Goal: Check status: Check status

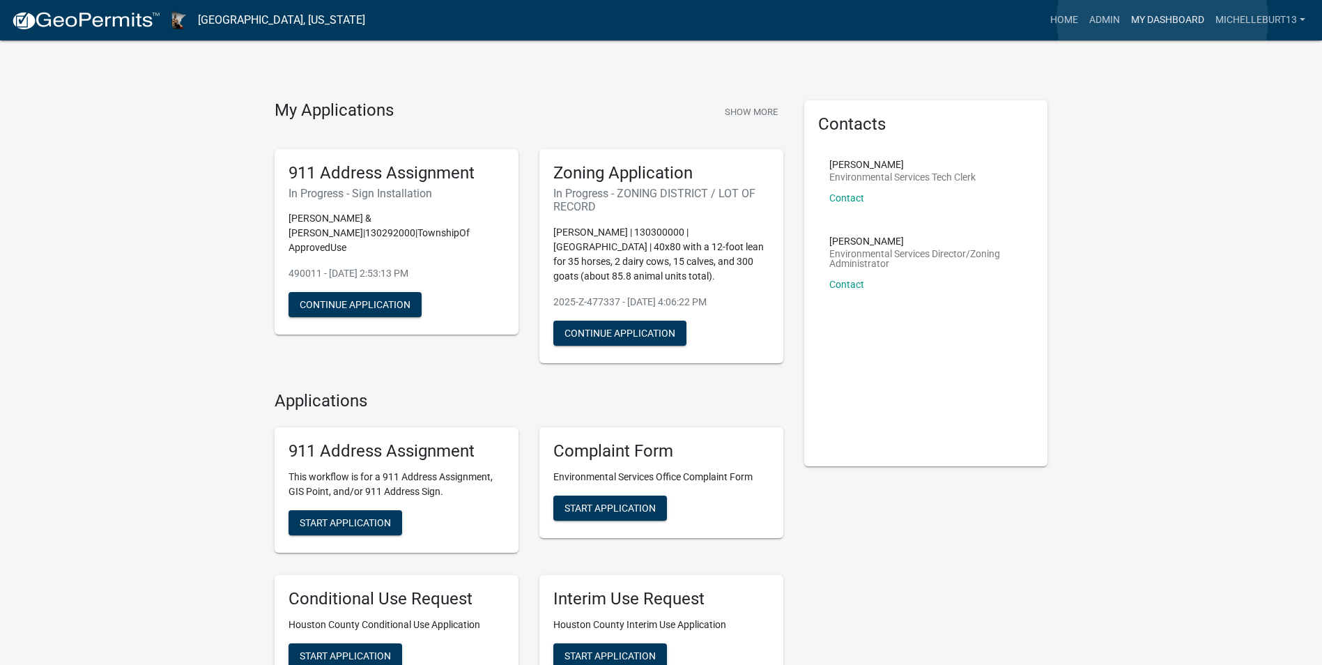
click at [1163, 20] on link "My Dashboard" at bounding box center [1168, 20] width 84 height 26
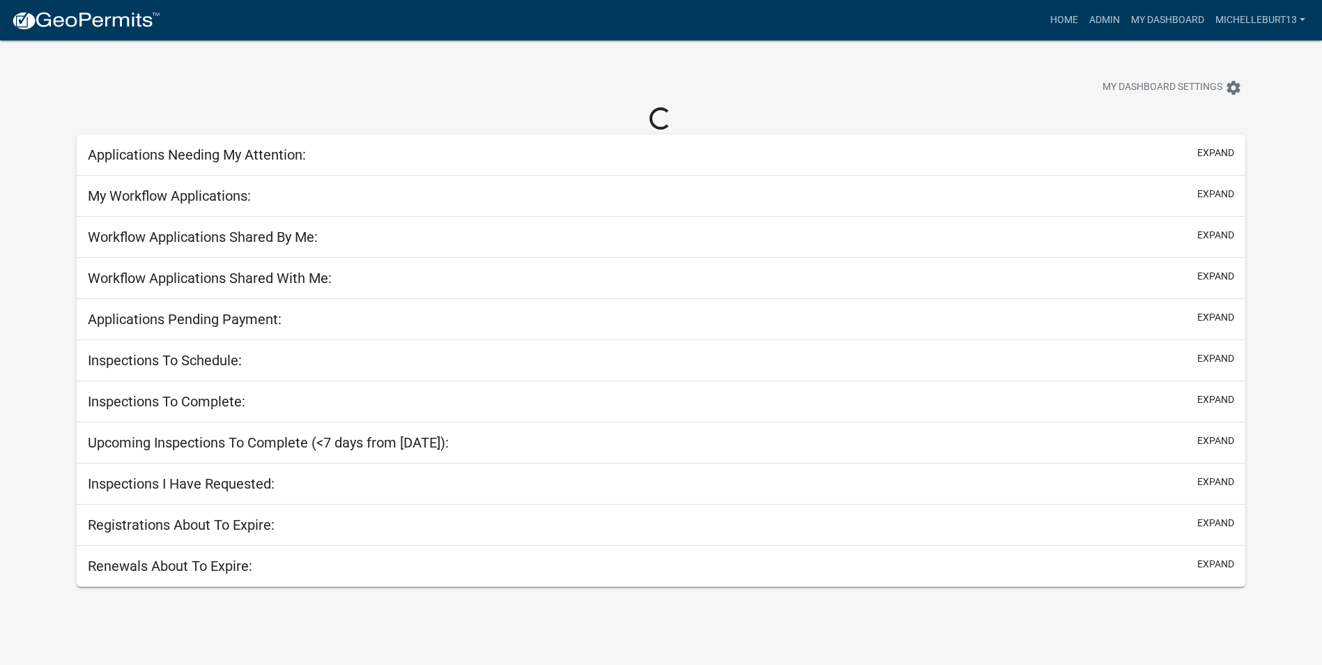
select select "3: 100"
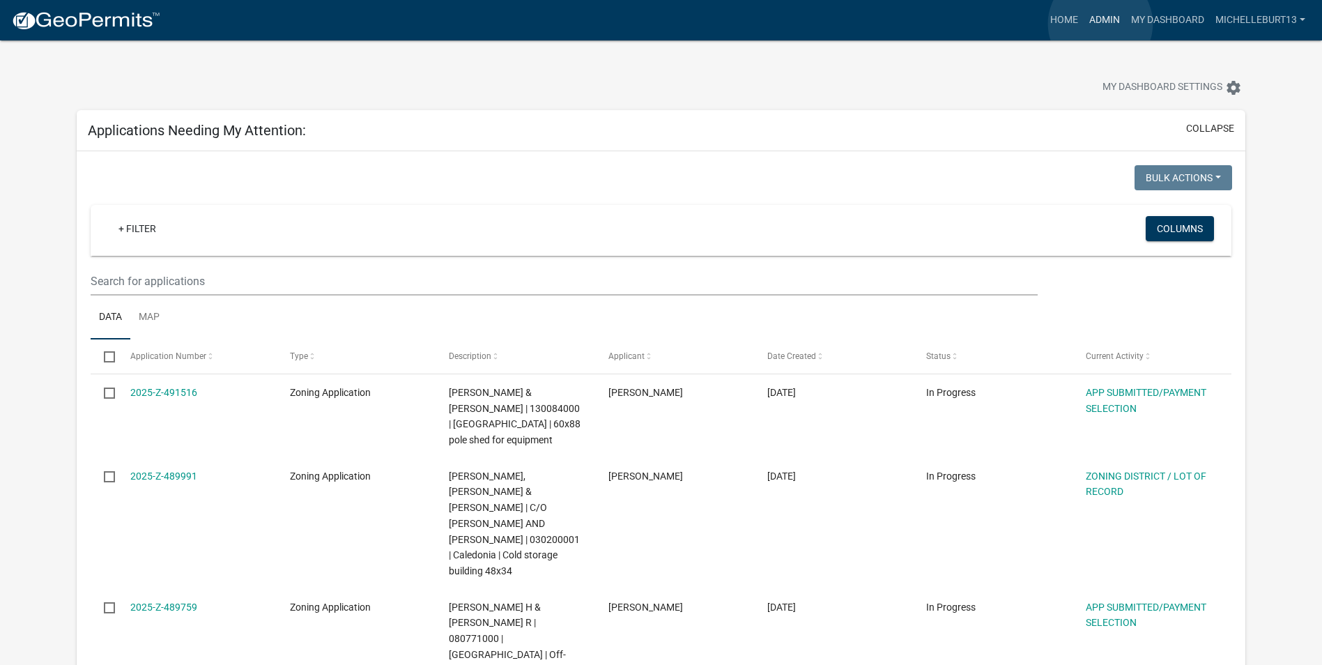
click at [1101, 24] on link "Admin" at bounding box center [1105, 20] width 42 height 26
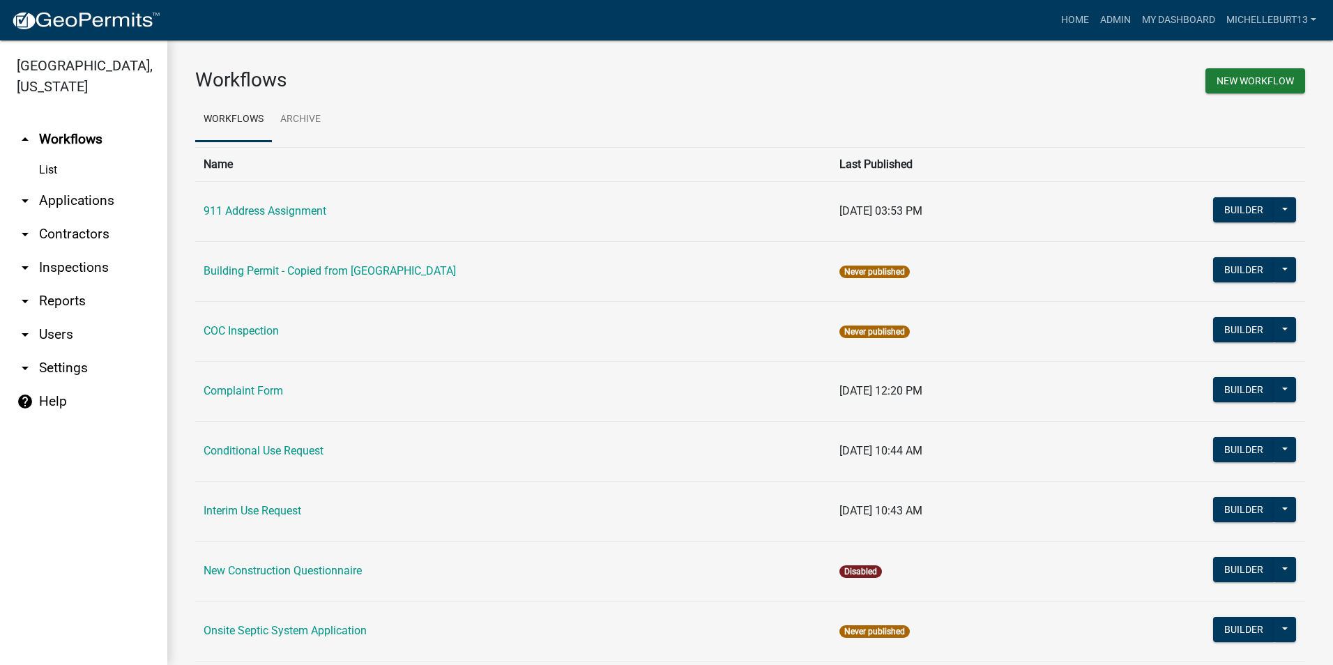
click at [57, 194] on link "arrow_drop_down Applications" at bounding box center [83, 200] width 167 height 33
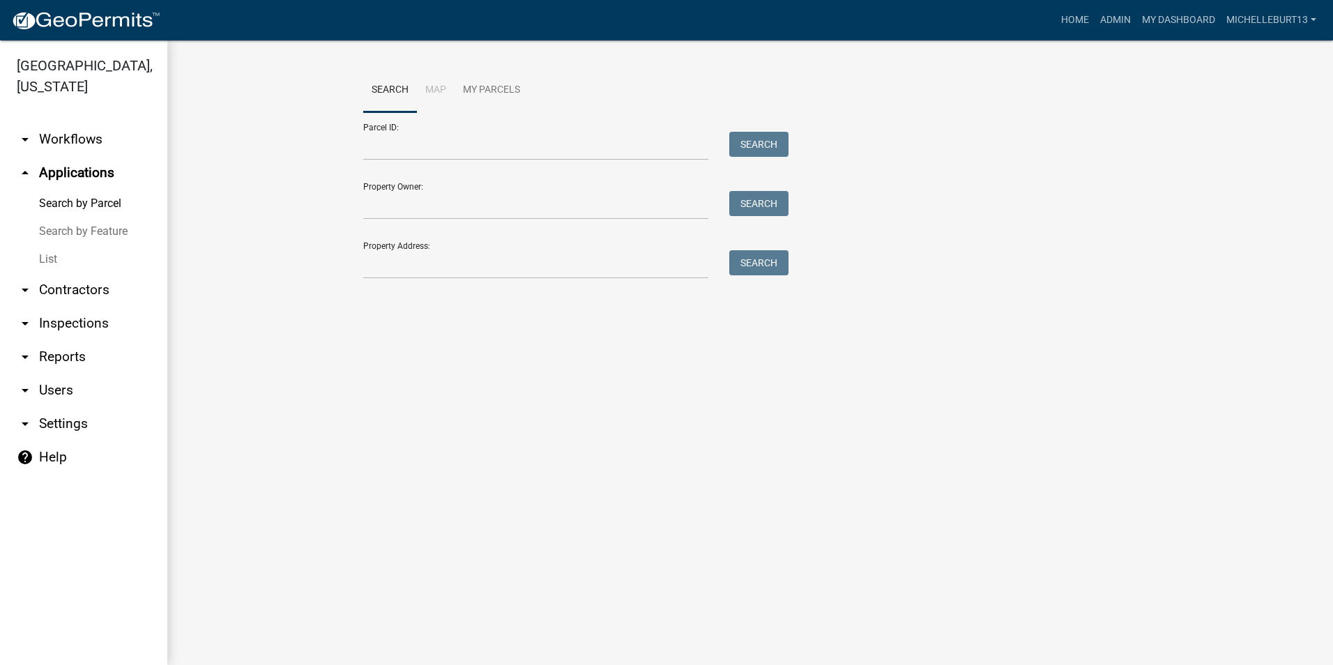
click at [47, 255] on link "List" at bounding box center [83, 259] width 167 height 28
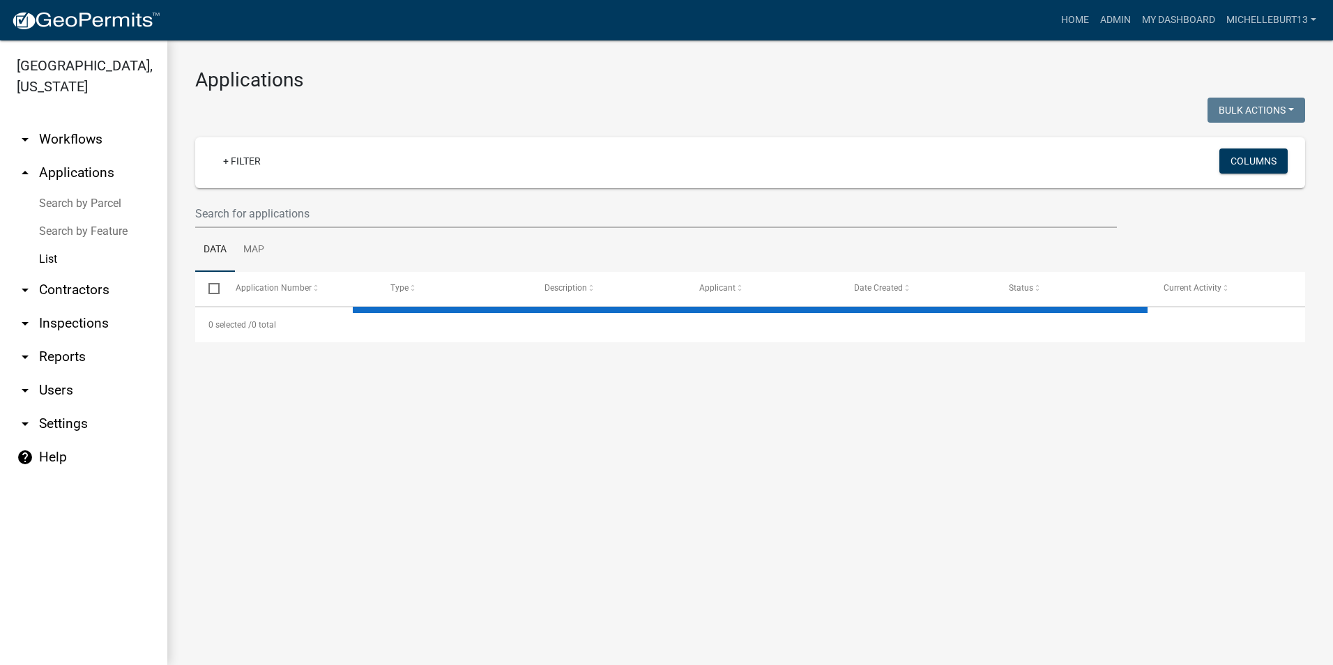
select select "3: 100"
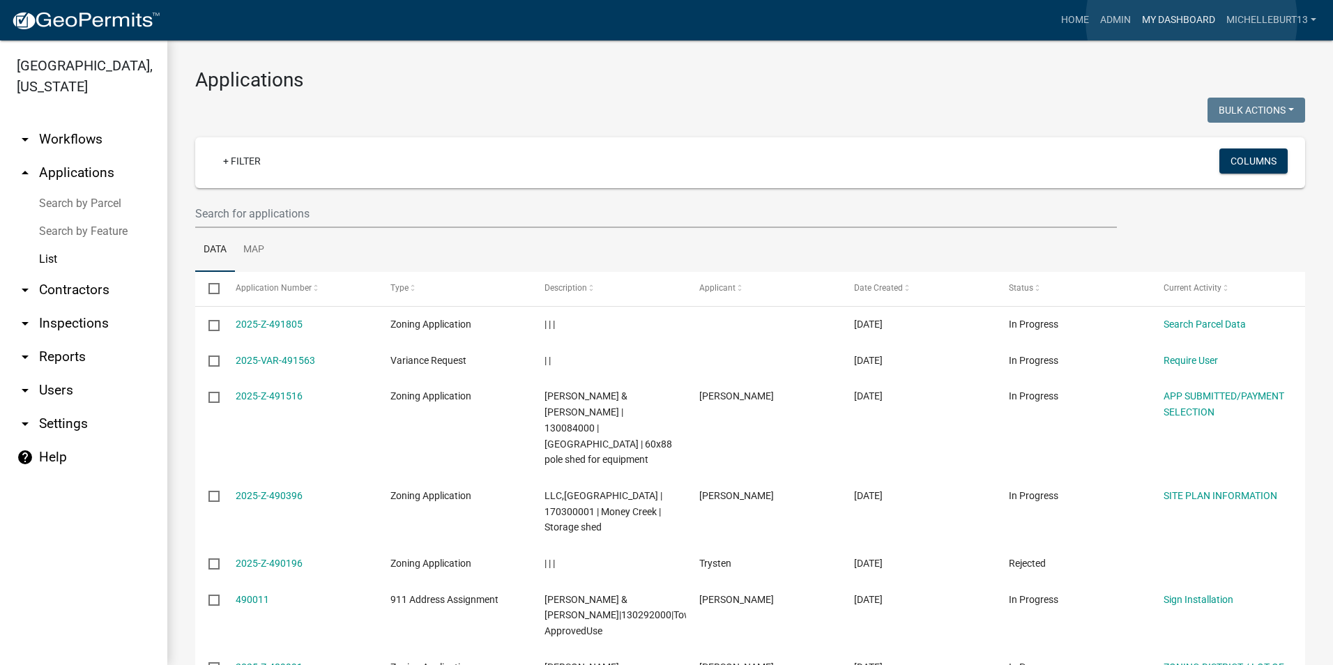
click at [1191, 20] on link "My Dashboard" at bounding box center [1178, 20] width 84 height 26
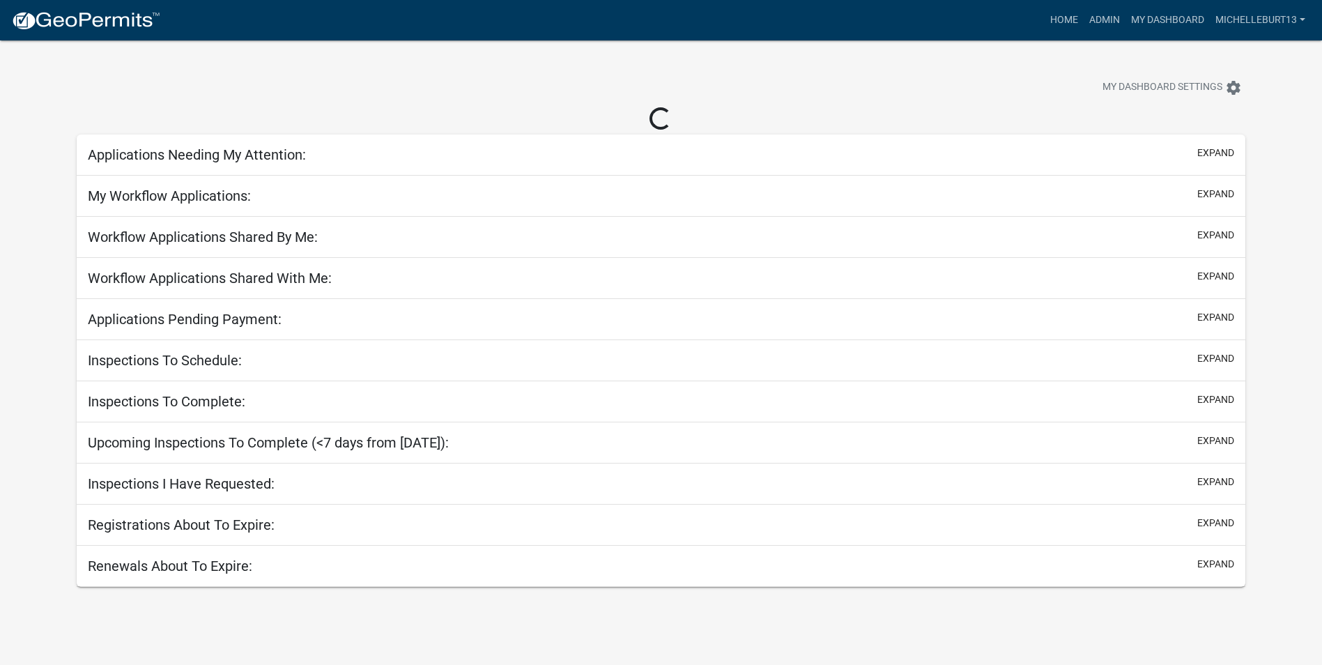
select select "3: 100"
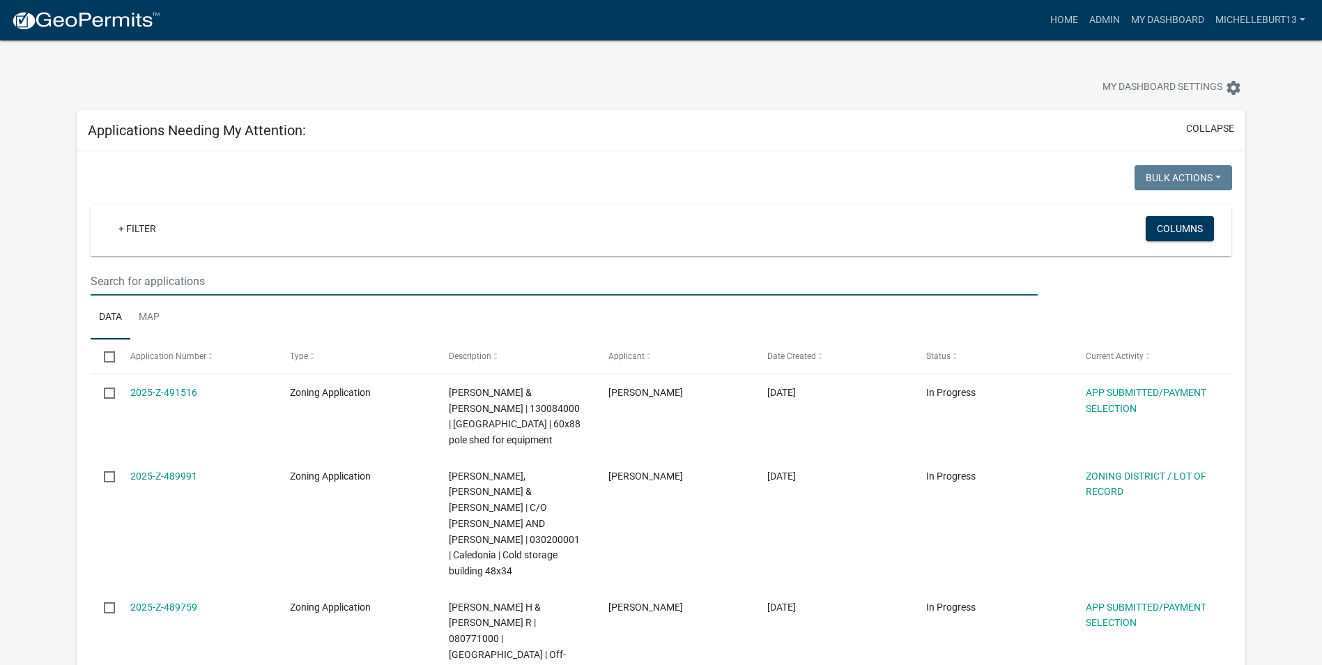
click at [197, 284] on input "text" at bounding box center [564, 281] width 947 height 29
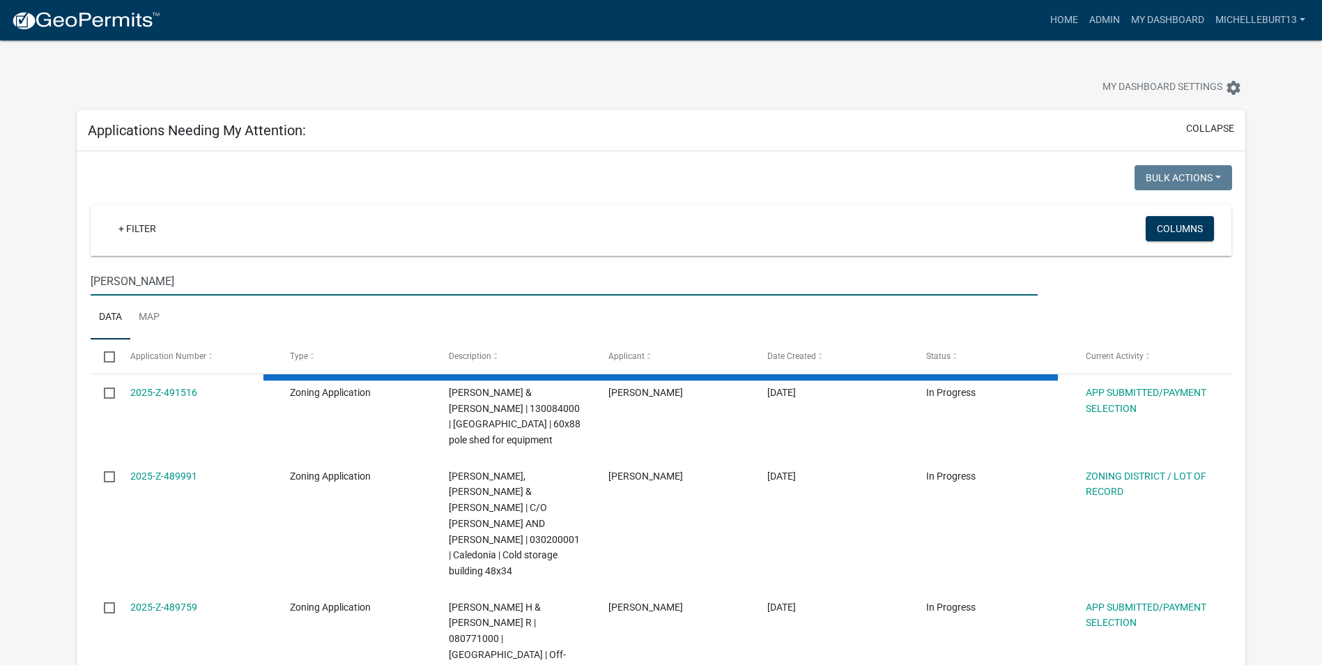
type input "[PERSON_NAME]"
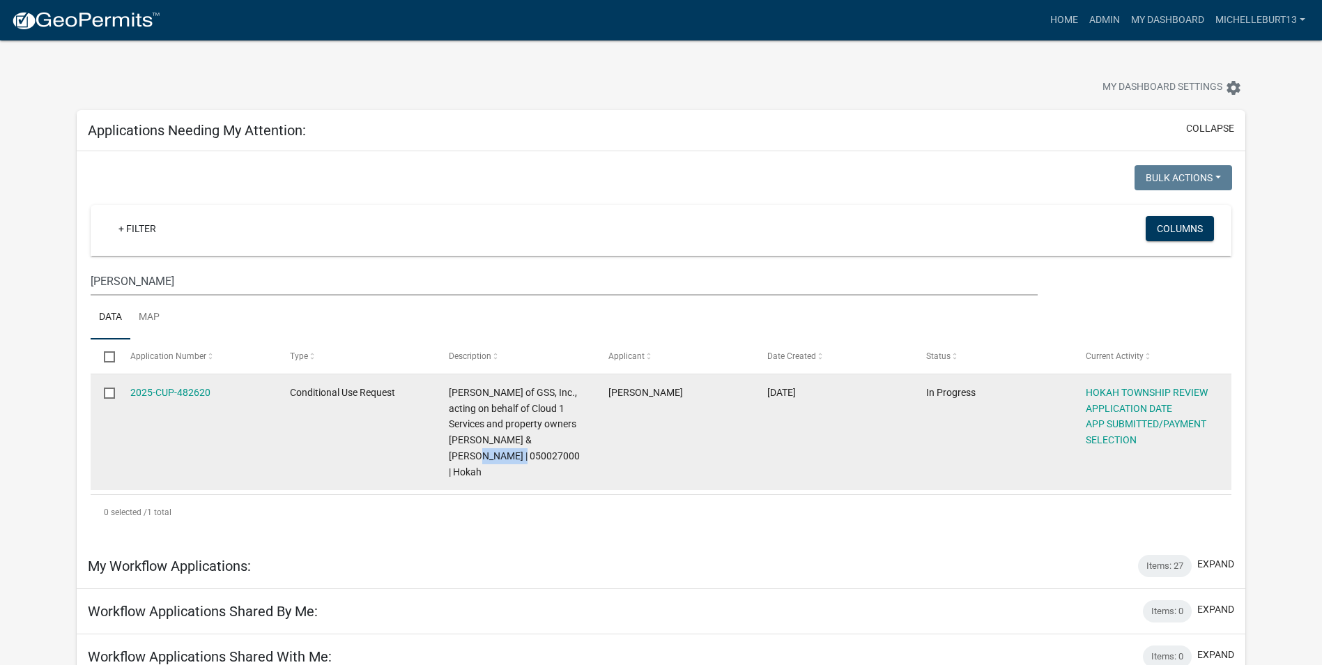
drag, startPoint x: 498, startPoint y: 453, endPoint x: 451, endPoint y: 455, distance: 46.7
click at [451, 455] on span "[PERSON_NAME] of GSS, Inc., acting on behalf of Cloud 1 Services and property o…" at bounding box center [514, 432] width 131 height 91
copy span "050027000"
